Goal: Check status

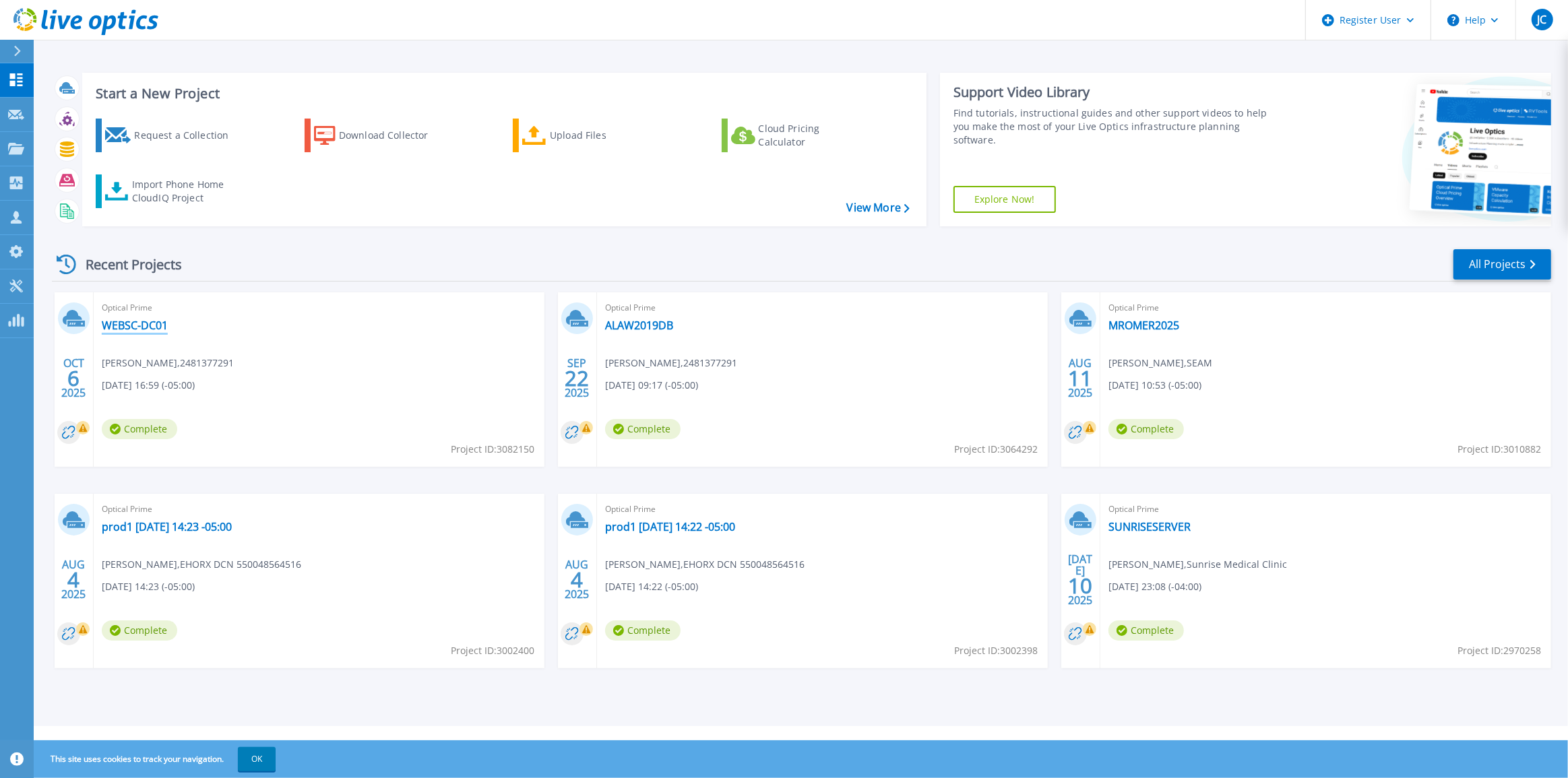
click at [154, 318] on link "WEBSC-DC01" at bounding box center [135, 325] width 66 height 14
